Goal: Find specific page/section

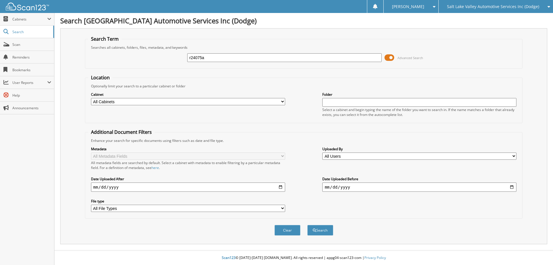
type input "r24075a"
click at [307, 225] on button "Search" at bounding box center [320, 230] width 26 height 11
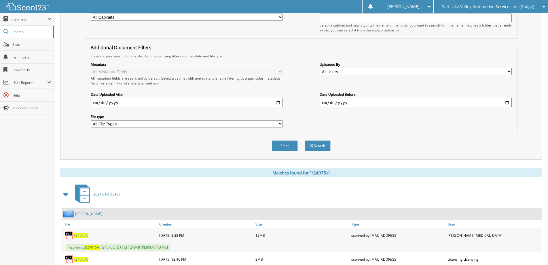
scroll to position [113, 0]
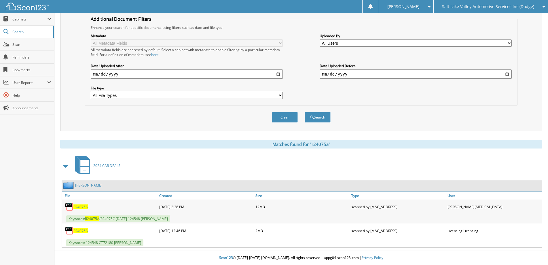
click at [81, 207] on span "R24075A" at bounding box center [80, 206] width 14 height 5
click at [343, 27] on div "Enhance your search for specific documents using filters such as date and file …" at bounding box center [301, 27] width 427 height 5
click at [411, 11] on div "[PERSON_NAME]" at bounding box center [406, 6] width 49 height 13
click at [422, 29] on link "Logout" at bounding box center [406, 28] width 54 height 10
